Goal: Find specific page/section: Find specific page/section

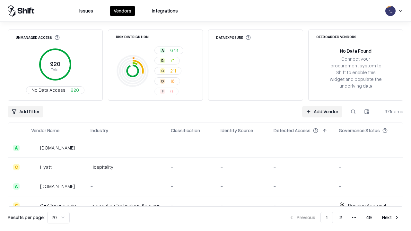
click at [205, 116] on div "Add Filter Add Vendor 971 items" at bounding box center [205, 112] width 395 height 12
click at [25, 112] on html "Issues Vendors Integrations Unmanaged Access 920 Total No Data Access 920 Risk …" at bounding box center [205, 115] width 411 height 231
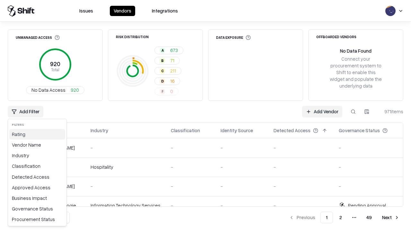
click at [37, 134] on div "Rating" at bounding box center [37, 134] width 56 height 11
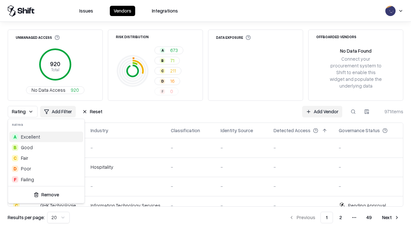
click at [205, 116] on html "Issues Vendors Integrations Unmanaged Access 920 Total No Data Access 920 Risk …" at bounding box center [205, 115] width 411 height 231
click at [92, 112] on button "Reset" at bounding box center [92, 112] width 28 height 12
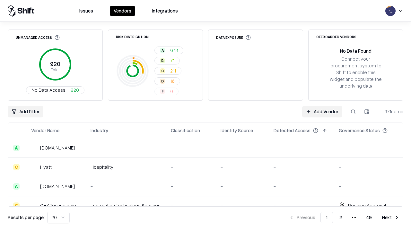
click at [205, 116] on div "Add Filter Add Vendor 971 items" at bounding box center [205, 112] width 395 height 12
click at [25, 112] on html "Issues Vendors Integrations Unmanaged Access 920 Total No Data Access 920 Risk …" at bounding box center [205, 115] width 411 height 231
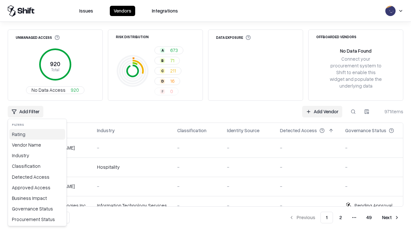
click at [37, 134] on div "Rating" at bounding box center [37, 134] width 56 height 11
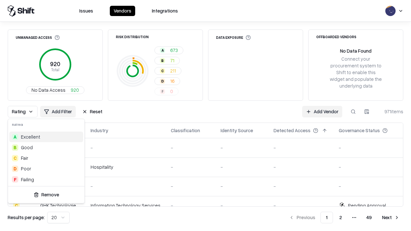
click at [46, 179] on div "F Failing" at bounding box center [46, 179] width 74 height 11
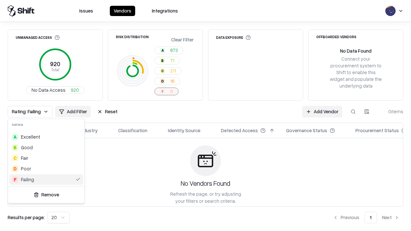
click at [205, 116] on html "Issues Vendors Integrations Unmanaged Access 920 Total No Data Access 920 Risk …" at bounding box center [205, 115] width 411 height 231
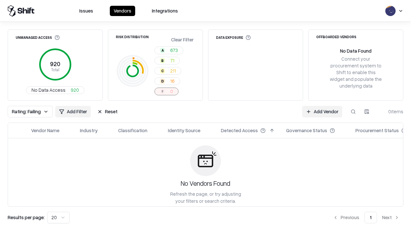
click at [205, 116] on div "Rating: Failing Add Filter Reset Add Vendor 0 items" at bounding box center [205, 112] width 395 height 12
click at [107, 112] on button "Reset" at bounding box center [107, 112] width 28 height 12
click at [205, 116] on div "Add Filter Add Vendor 0 items" at bounding box center [205, 112] width 395 height 12
click at [25, 112] on html "Issues Vendors Integrations Unmanaged Access 920 Total No Data Access 920 Risk …" at bounding box center [205, 115] width 411 height 231
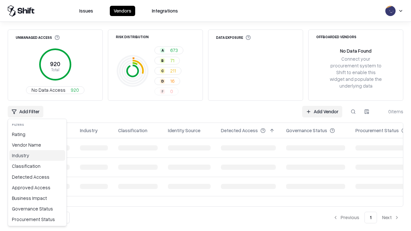
click at [37, 155] on div "Industry" at bounding box center [37, 155] width 56 height 11
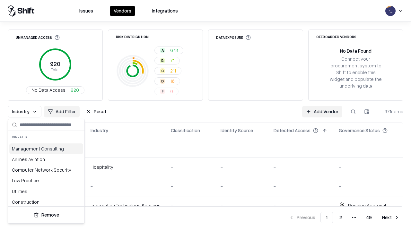
click at [205, 116] on html "Issues Vendors Integrations Unmanaged Access 920 Total No Data Access 920 Risk …" at bounding box center [205, 115] width 411 height 231
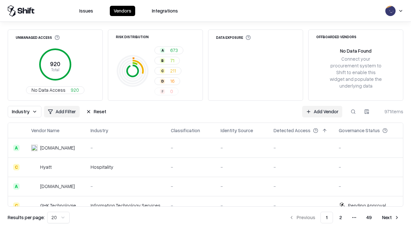
click at [205, 116] on div "Industry Add Filter Reset Add Vendor 971 items" at bounding box center [205, 112] width 395 height 12
click at [96, 112] on button "Reset" at bounding box center [96, 112] width 28 height 12
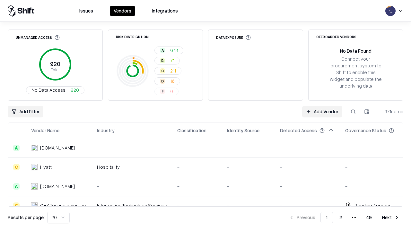
click at [205, 116] on div "Add Filter Add Vendor 971 items" at bounding box center [205, 112] width 395 height 12
click at [25, 112] on html "Issues Vendors Integrations Unmanaged Access 920 Total No Data Access 920 Risk …" at bounding box center [205, 115] width 411 height 231
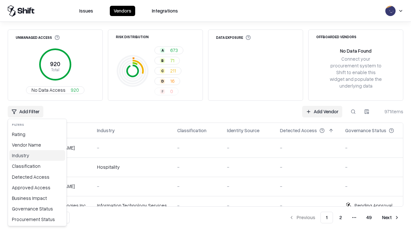
click at [37, 155] on div "Industry" at bounding box center [37, 155] width 56 height 11
